Goal: Transaction & Acquisition: Download file/media

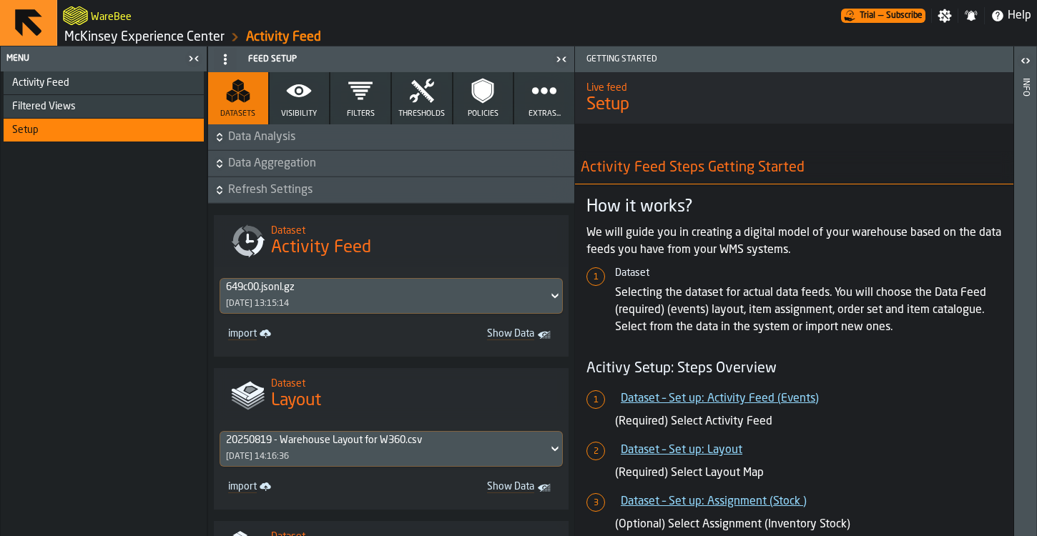
click at [99, 81] on div "Activity Feed" at bounding box center [105, 82] width 186 height 11
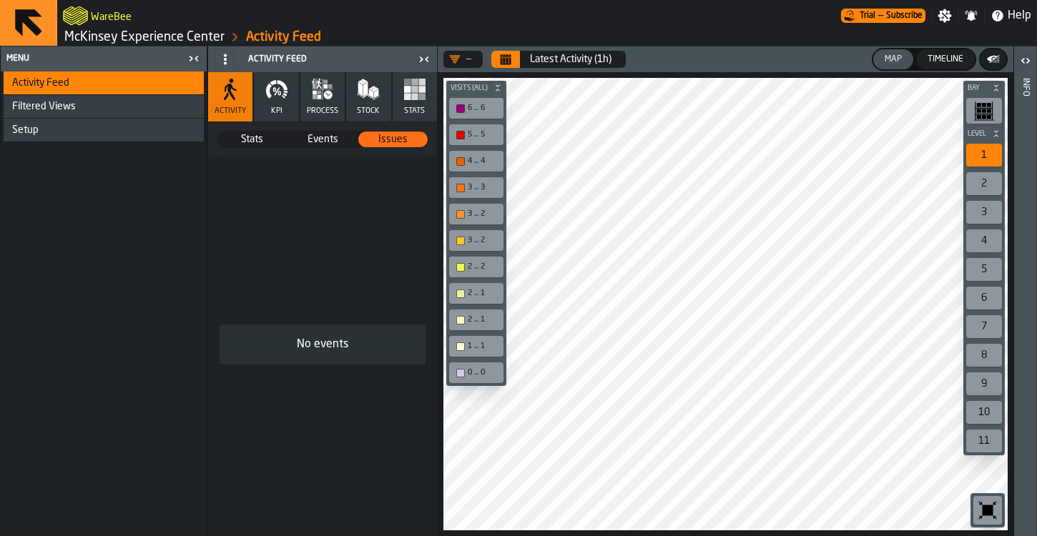
click at [317, 97] on icon "button" at bounding box center [319, 97] width 4 height 4
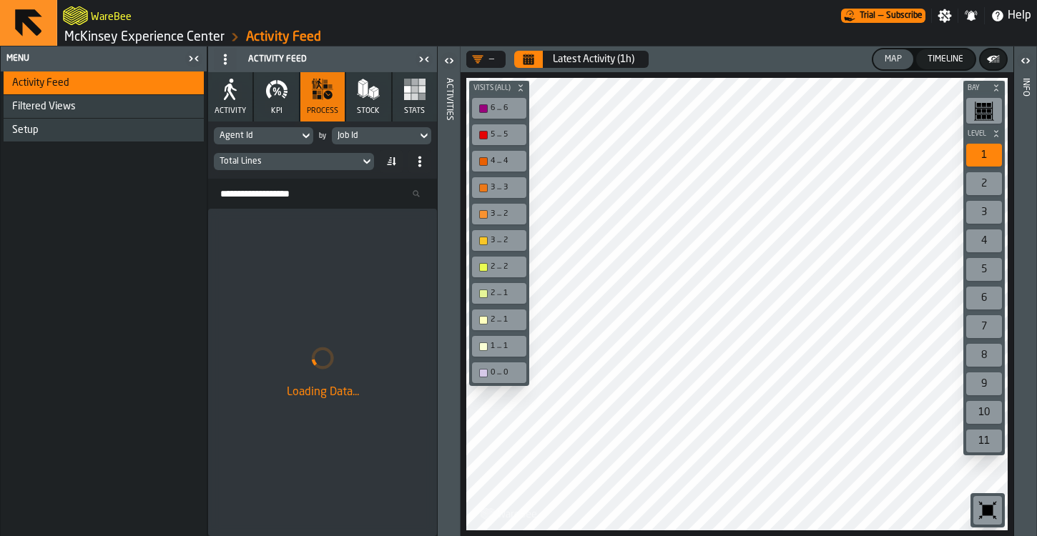
drag, startPoint x: 70, startPoint y: 481, endPoint x: 77, endPoint y: 483, distance: 7.3
click at [70, 481] on div "Activity Feed Filtered Views Shift Management Employee Management Setup" at bounding box center [104, 303] width 206 height 465
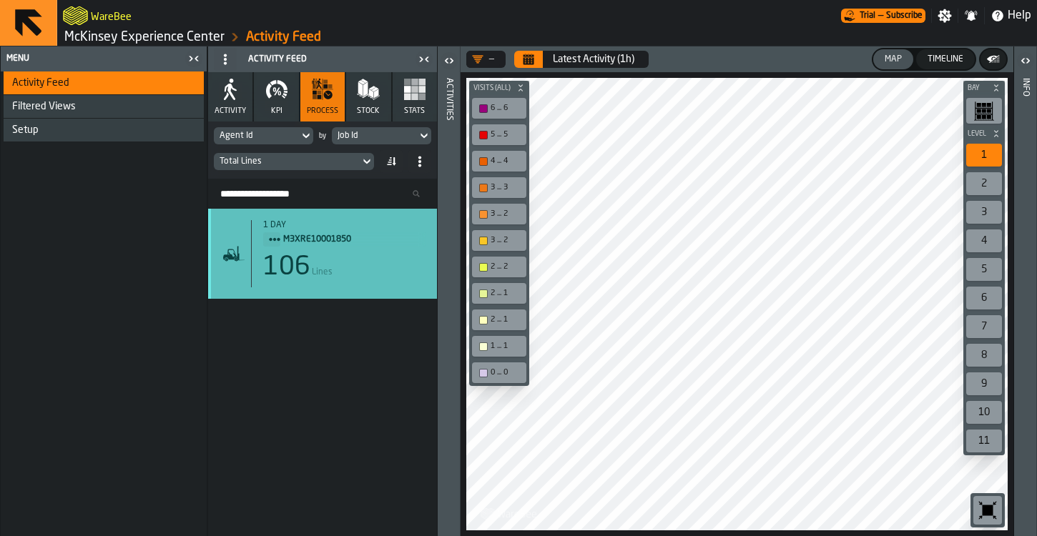
click at [249, 280] on div "1 day M3XRE10001850 106 Lines" at bounding box center [322, 253] width 206 height 67
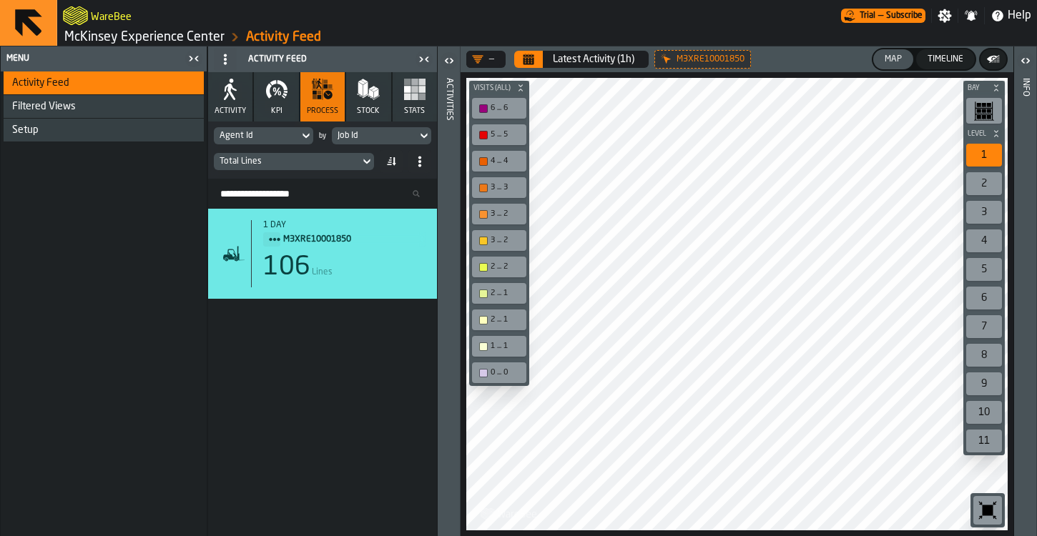
click at [458, 152] on header "Activities" at bounding box center [448, 291] width 22 height 490
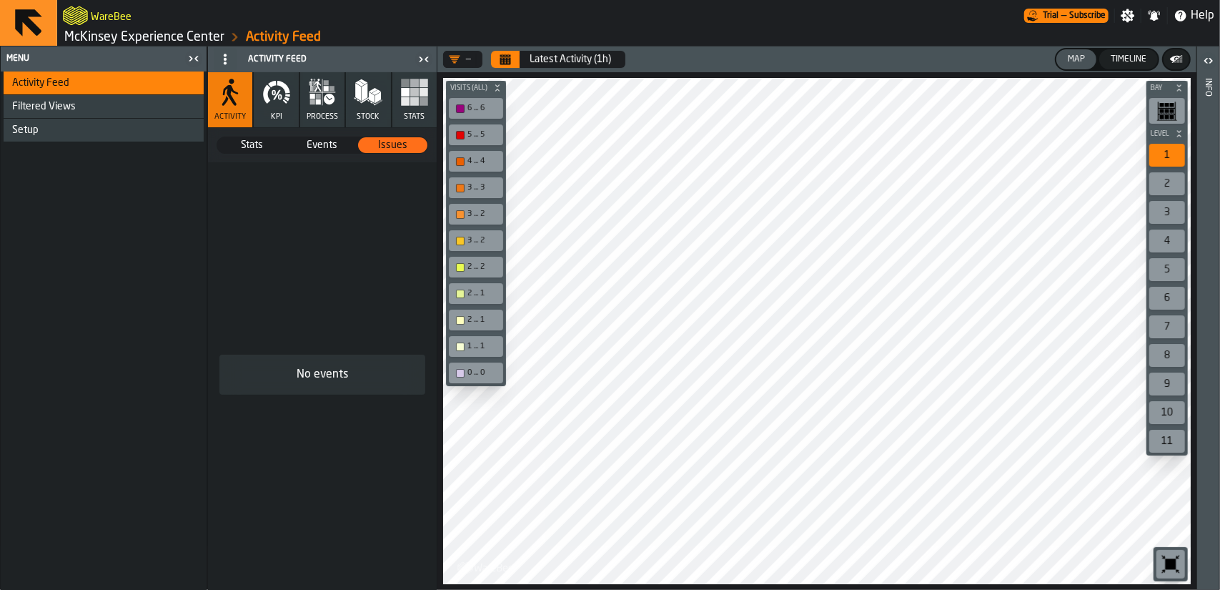
click at [162, 29] on link "McKinsey Experience Center" at bounding box center [144, 37] width 160 height 16
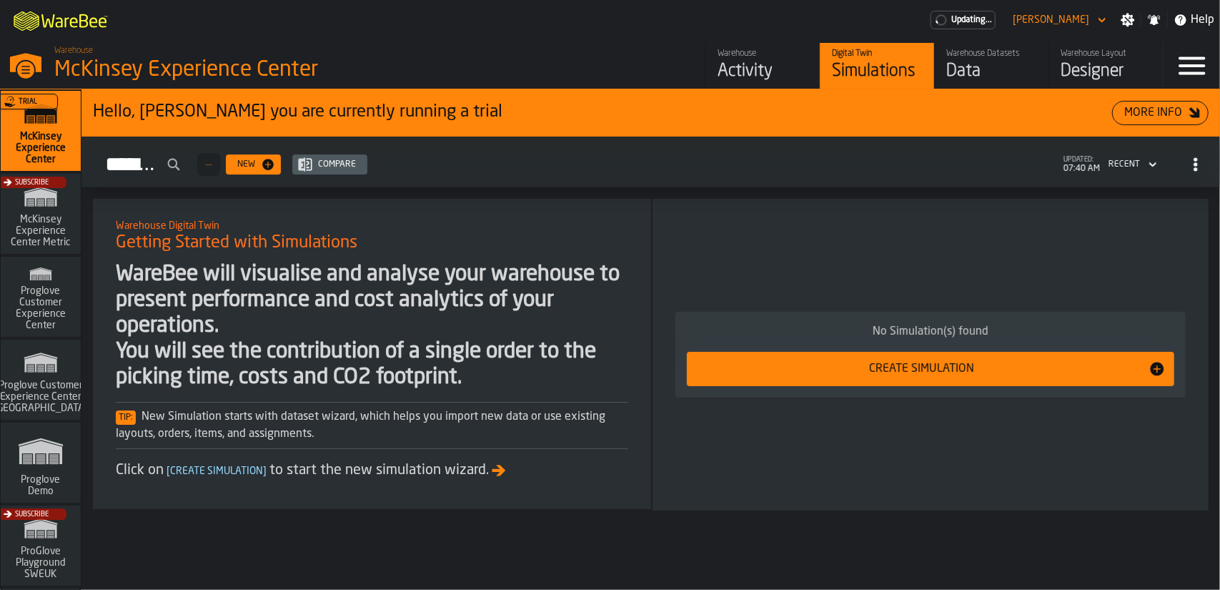
click at [978, 58] on div "Warehouse Datasets" at bounding box center [991, 54] width 91 height 10
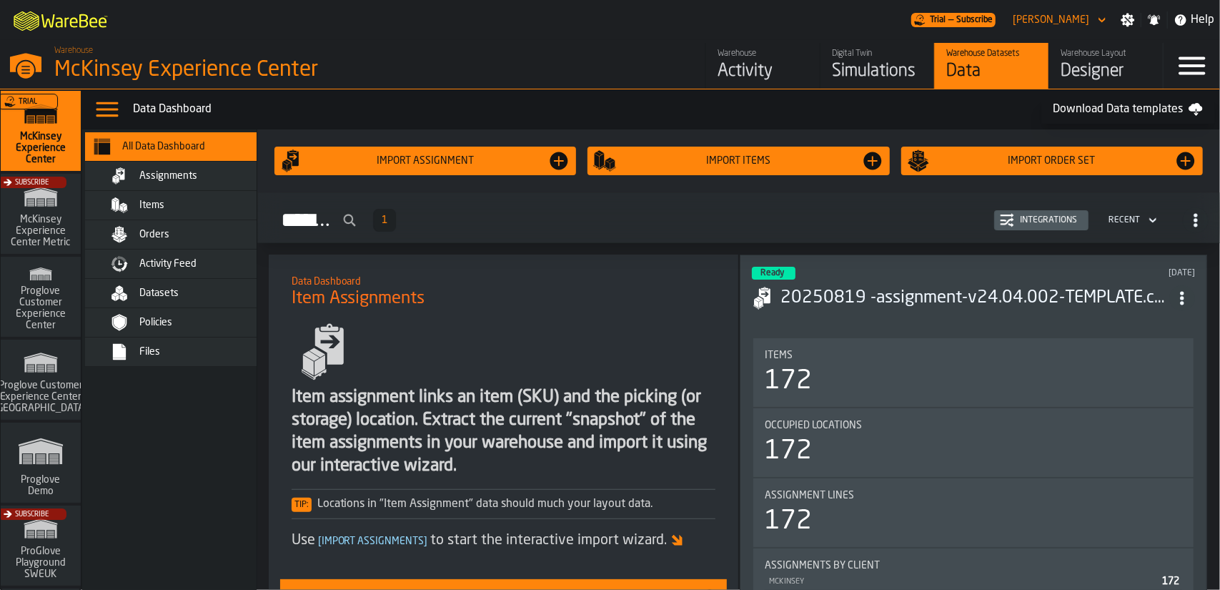
click at [1177, 294] on span "ItemListCard-DashboardItemContainer" at bounding box center [1182, 298] width 26 height 26
click at [1132, 315] on div "Open" at bounding box center [1152, 323] width 74 height 17
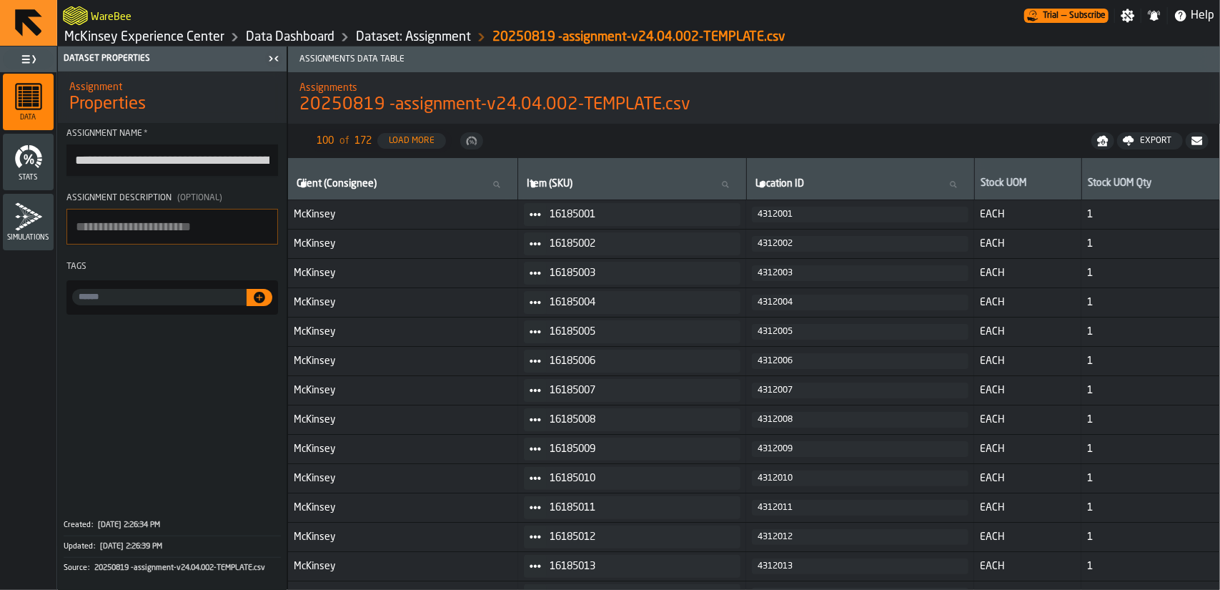
click at [1157, 144] on div "Export" at bounding box center [1155, 141] width 43 height 10
